Goal: Information Seeking & Learning: Learn about a topic

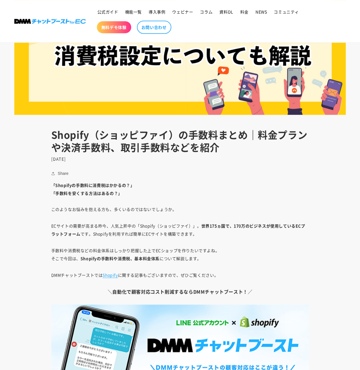
scroll to position [538, 0]
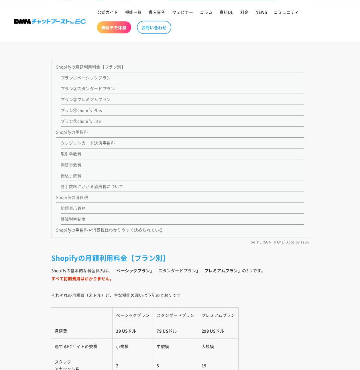
click at [85, 195] on link "Shopifyの消費税" at bounding box center [72, 197] width 32 height 6
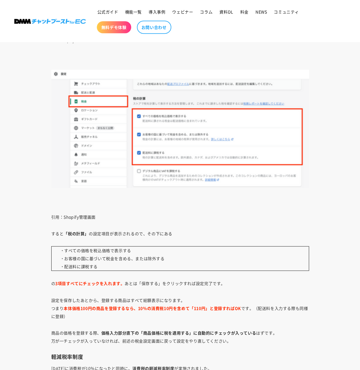
scroll to position [2512, 0]
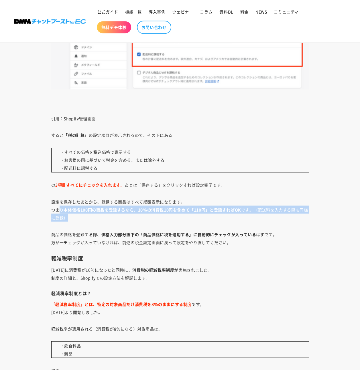
drag, startPoint x: 58, startPoint y: 205, endPoint x: 248, endPoint y: 215, distance: 189.9
click at [248, 215] on p "設定を保存したあとから、登録する商品はすべて総額表示になります。 つまり 本体価格100円の商品を登録するなら、10％の消費税10円を含めて「110円」と登録…" at bounding box center [180, 210] width 258 height 24
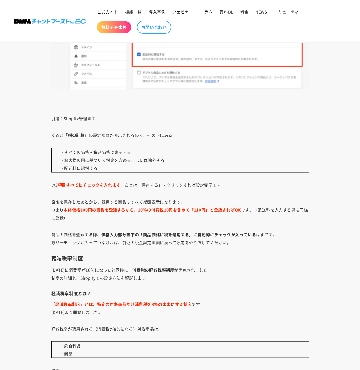
drag, startPoint x: 248, startPoint y: 215, endPoint x: 136, endPoint y: 230, distance: 112.4
click at [139, 231] on strong "価格入力部分直下の「商品価格に税を適用する」に自動的にチェックが入っている" at bounding box center [178, 234] width 155 height 6
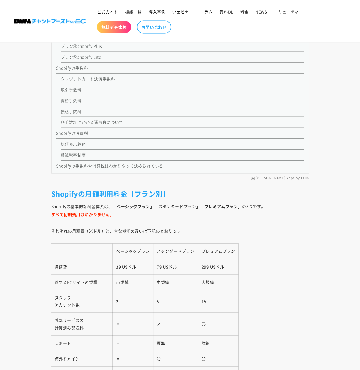
scroll to position [487, 0]
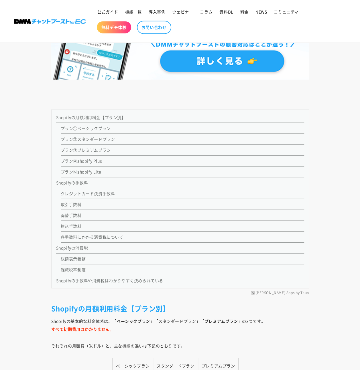
click at [97, 282] on li "Shopifyの手数料や消費税はわかりやすく決められている" at bounding box center [180, 279] width 248 height 8
click at [97, 279] on link "Shopifyの手数料や消費税はわかりやすく決められている" at bounding box center [109, 281] width 107 height 6
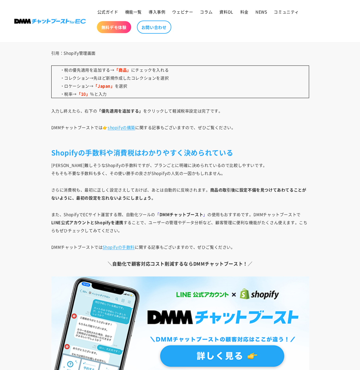
scroll to position [3992, 0]
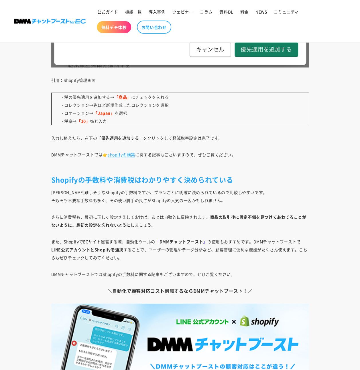
click at [111, 272] on link "Shopifyの手数料" at bounding box center [119, 275] width 32 height 6
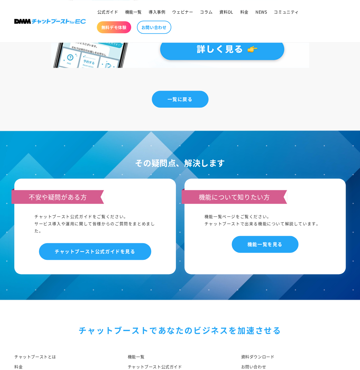
scroll to position [2285, 0]
